Goal: Transaction & Acquisition: Book appointment/travel/reservation

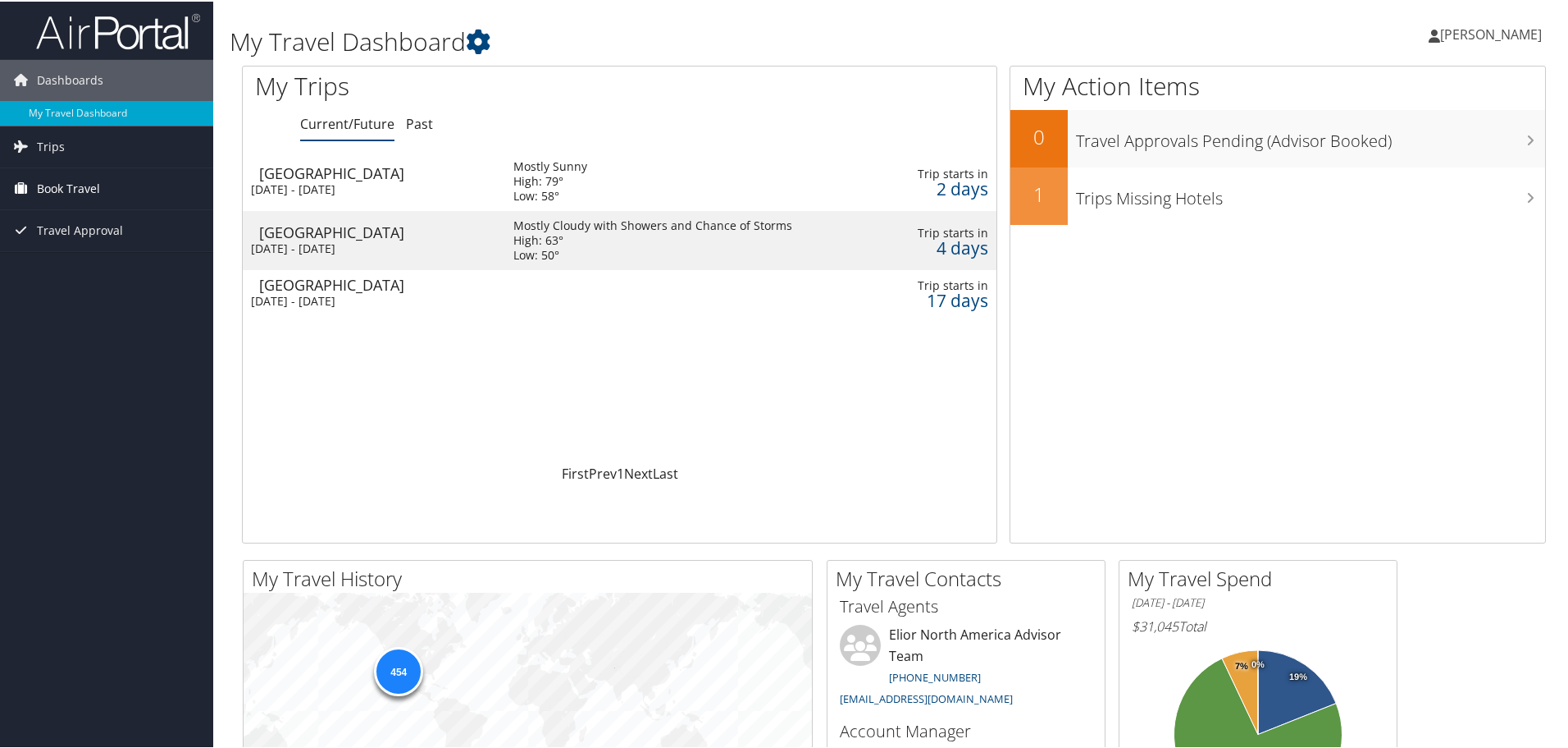
click at [92, 177] on span "Book Travel" at bounding box center [69, 187] width 63 height 41
click at [65, 268] on link "Book/Manage Online Trips" at bounding box center [106, 269] width 213 height 25
